Goal: Navigation & Orientation: Find specific page/section

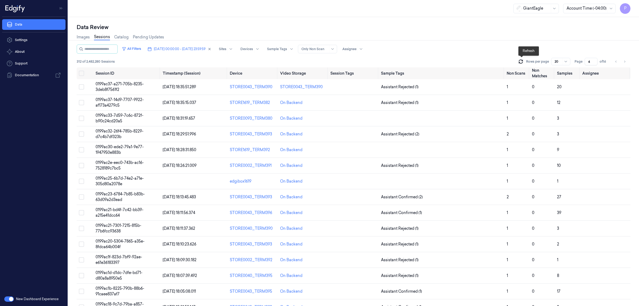
click at [521, 61] on icon at bounding box center [520, 61] width 5 height 5
click at [615, 63] on icon "Go to previous page" at bounding box center [615, 61] width 3 height 4
click at [613, 63] on button "Go to previous page" at bounding box center [615, 61] width 7 height 7
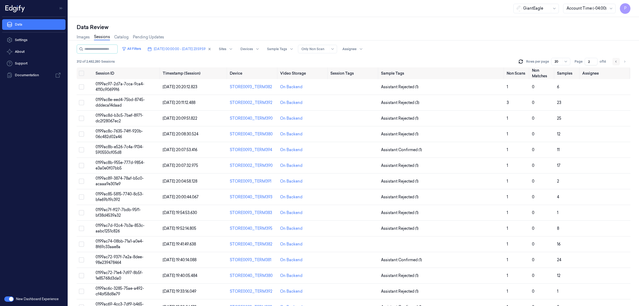
click at [616, 62] on icon "Go to previous page" at bounding box center [615, 61] width 1 height 2
type input "1"
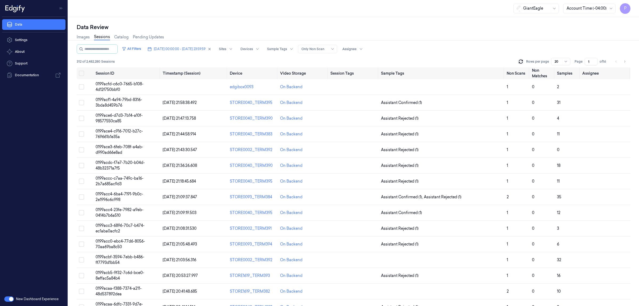
click at [446, 22] on div "Data Review Images Sessions Catalog Pending Updates All Filters [DATE] 00:00:00…" at bounding box center [353, 161] width 571 height 289
